Goal: Task Accomplishment & Management: Manage account settings

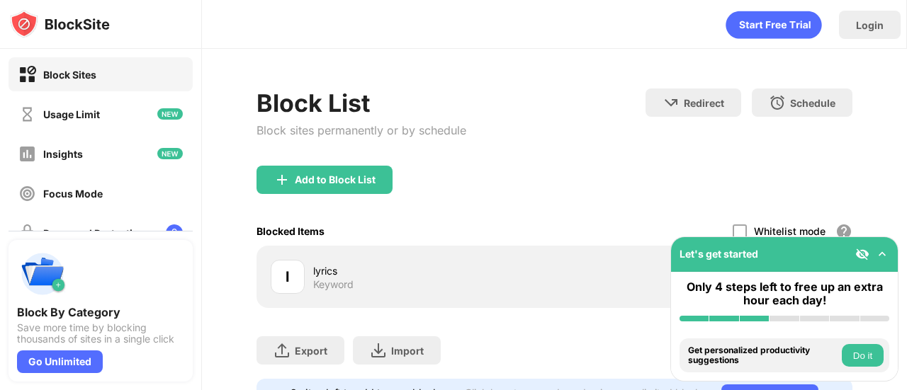
click at [360, 169] on div "Add to Block List" at bounding box center [324, 180] width 136 height 28
click at [361, 176] on body "Block Sites Usage Limit Insights Focus Mode Password Protection Custom Block Pa…" at bounding box center [453, 195] width 907 height 390
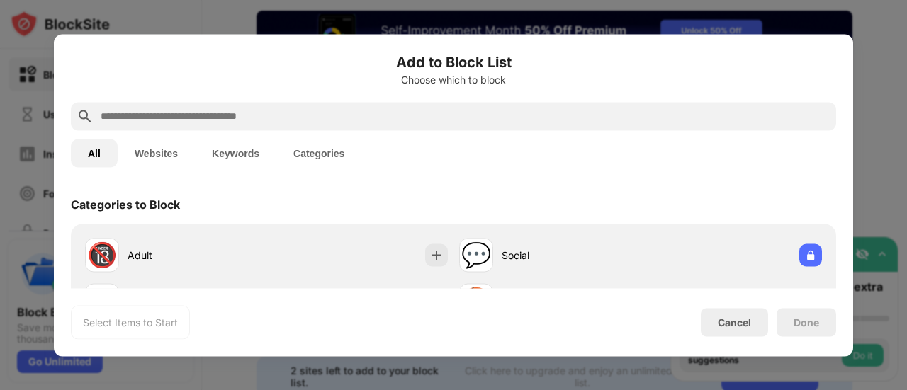
click at [311, 116] on input "text" at bounding box center [464, 116] width 731 height 17
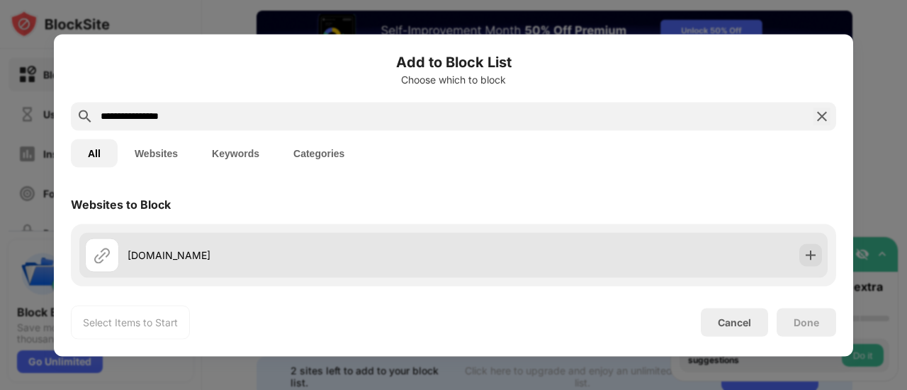
type input "**********"
click at [244, 261] on div "[DOMAIN_NAME]" at bounding box center [291, 255] width 326 height 15
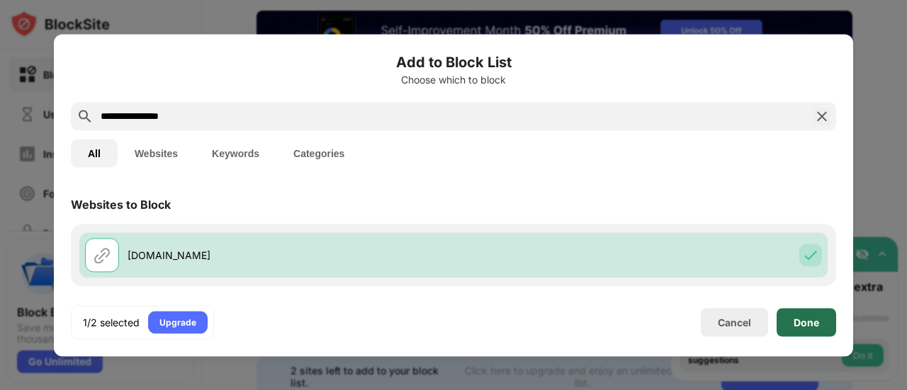
click at [810, 311] on div "Done" at bounding box center [806, 322] width 60 height 28
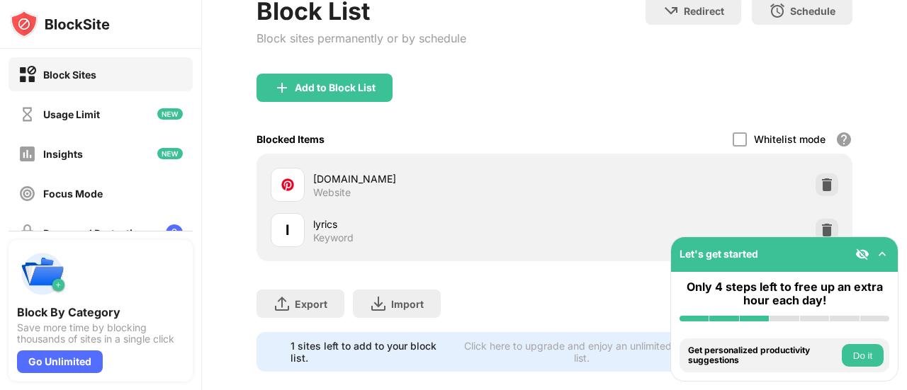
scroll to position [149, 0]
click at [820, 184] on img at bounding box center [827, 184] width 14 height 14
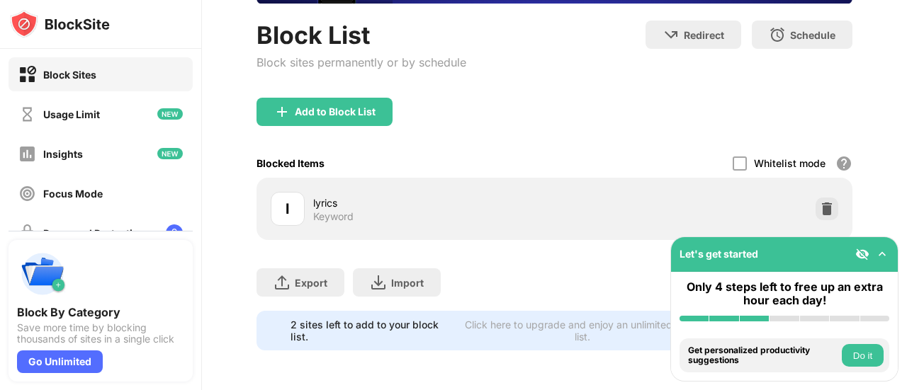
scroll to position [133, 0]
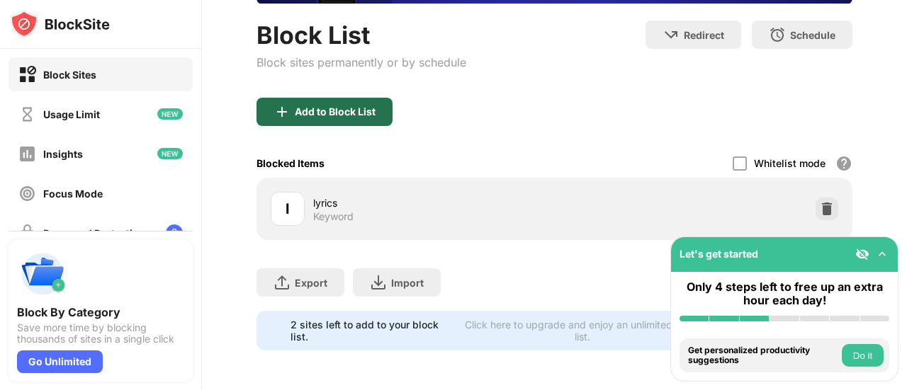
click at [358, 106] on div "Add to Block List" at bounding box center [335, 111] width 81 height 11
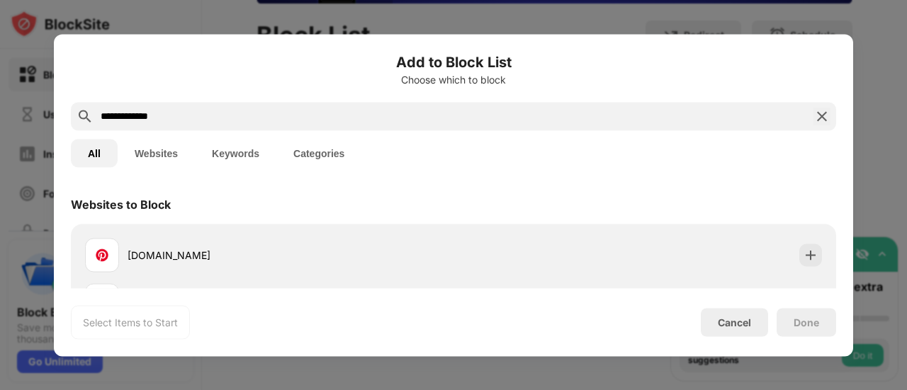
type input "**********"
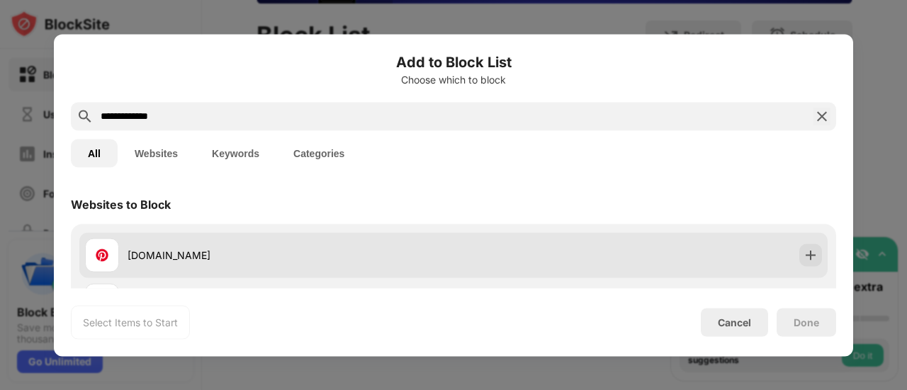
click at [288, 251] on div "[DOMAIN_NAME]" at bounding box center [291, 255] width 326 height 15
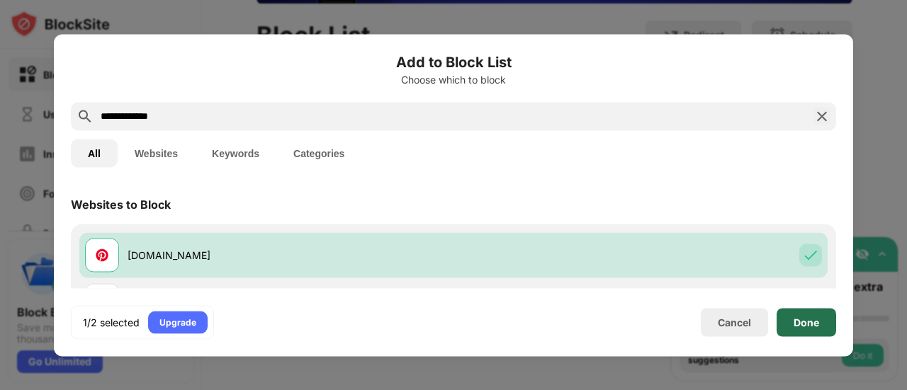
click at [795, 327] on div "Done" at bounding box center [806, 322] width 26 height 11
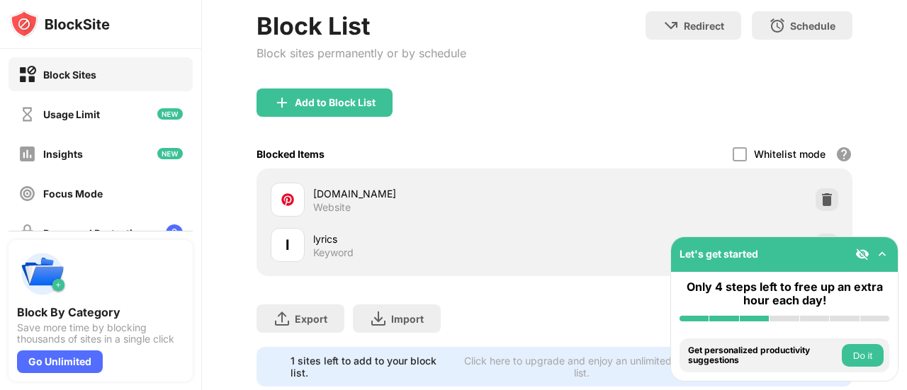
scroll to position [149, 0]
